Goal: Navigation & Orientation: Find specific page/section

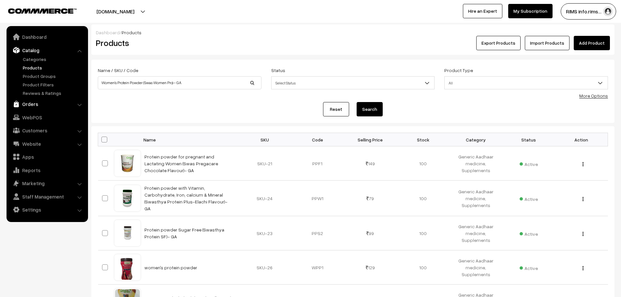
click at [33, 105] on link "Orders" at bounding box center [47, 104] width 78 height 12
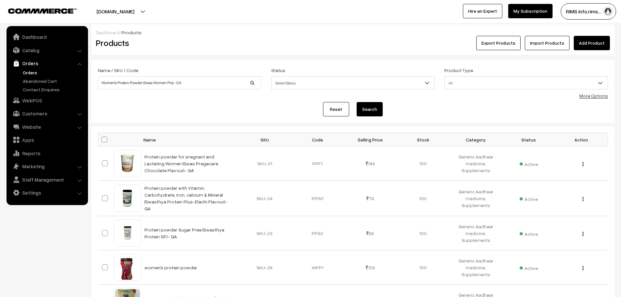
click at [38, 70] on link "Orders" at bounding box center [53, 72] width 65 height 7
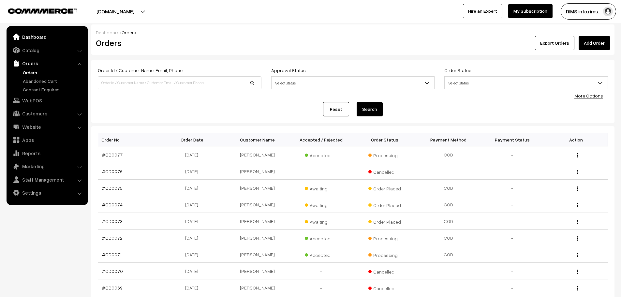
click at [38, 39] on link "Dashboard" at bounding box center [47, 37] width 78 height 12
